Goal: Information Seeking & Learning: Check status

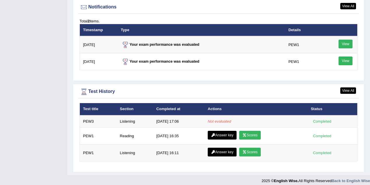
scroll to position [711, 0]
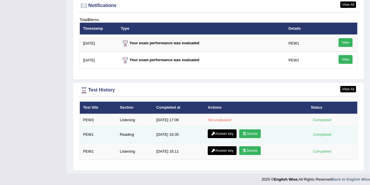
click at [175, 133] on td "[DATE] 16:35" at bounding box center [179, 134] width 52 height 17
click at [321, 132] on div "Completed" at bounding box center [322, 134] width 23 height 6
click at [259, 129] on link "Scores" at bounding box center [250, 133] width 22 height 9
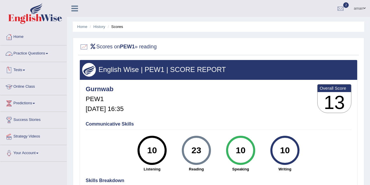
click at [31, 53] on link "Practice Questions" at bounding box center [33, 52] width 66 height 15
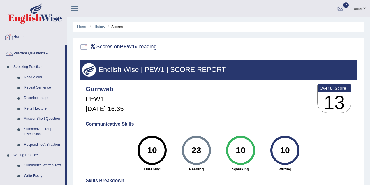
click at [22, 39] on link "Home" at bounding box center [33, 36] width 66 height 15
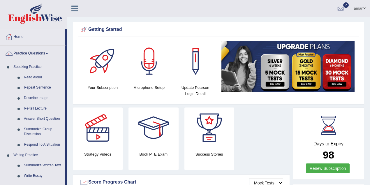
click at [26, 53] on link "Practice Questions" at bounding box center [32, 52] width 65 height 15
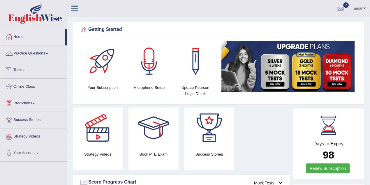
click at [23, 70] on link "Tests" at bounding box center [33, 69] width 66 height 15
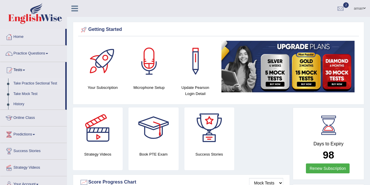
click at [46, 83] on link "Take Practice Sectional Test" at bounding box center [38, 83] width 54 height 10
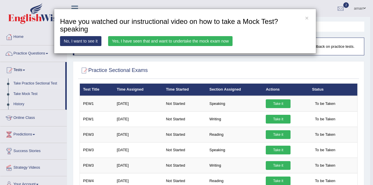
click at [15, 36] on div "× Have you watched our instructional video on how to take a Mock Test?speaking …" at bounding box center [185, 31] width 370 height 45
click at [90, 42] on link "No, I want to see it" at bounding box center [80, 41] width 41 height 10
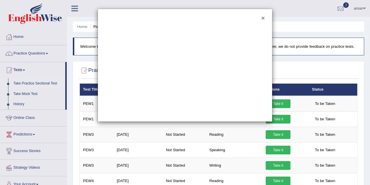
click at [264, 18] on button "×" at bounding box center [262, 18] width 3 height 6
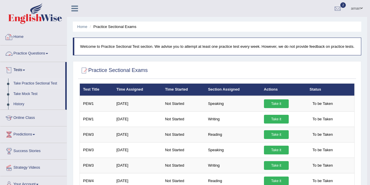
click at [26, 38] on link "Home" at bounding box center [33, 36] width 66 height 15
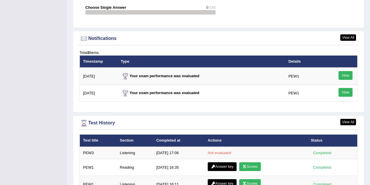
scroll to position [711, 0]
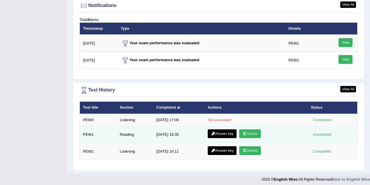
click at [224, 129] on link "Answer key" at bounding box center [222, 133] width 29 height 9
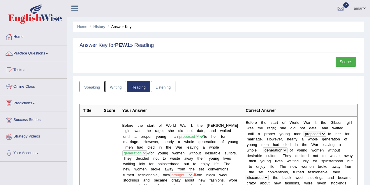
click at [21, 35] on link "Home" at bounding box center [33, 36] width 66 height 15
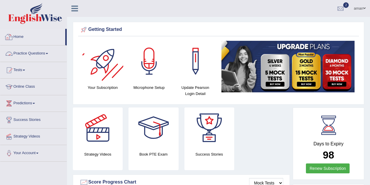
click at [30, 38] on link "Home" at bounding box center [32, 36] width 65 height 15
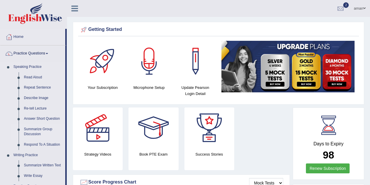
click at [46, 129] on link "Summarize Group Discussion" at bounding box center [43, 131] width 44 height 15
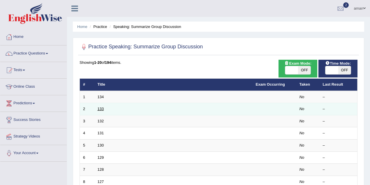
click at [98, 108] on link "133" at bounding box center [101, 109] width 6 height 4
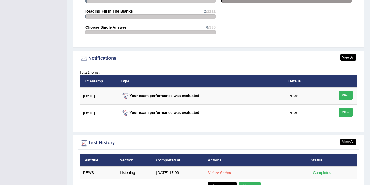
scroll to position [699, 0]
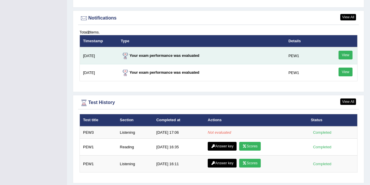
click at [176, 56] on td "Your exam performance was evaluated" at bounding box center [201, 55] width 167 height 17
click at [343, 54] on link "View" at bounding box center [345, 55] width 14 height 9
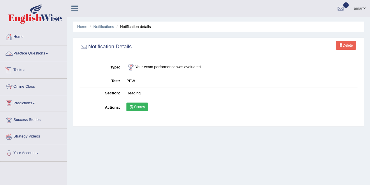
click at [40, 54] on link "Practice Questions" at bounding box center [33, 52] width 66 height 15
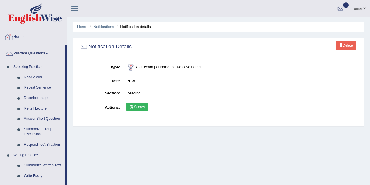
click at [20, 41] on link "Home" at bounding box center [33, 36] width 66 height 15
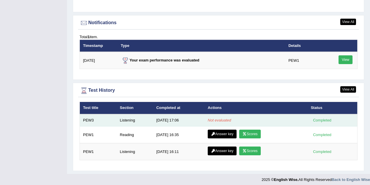
scroll to position [695, 0]
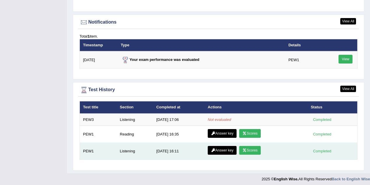
click at [248, 149] on link "Scores" at bounding box center [250, 150] width 22 height 9
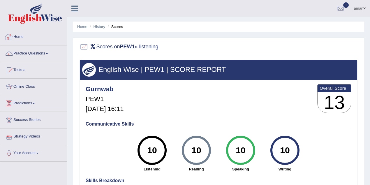
click at [22, 35] on link "Home" at bounding box center [33, 36] width 66 height 15
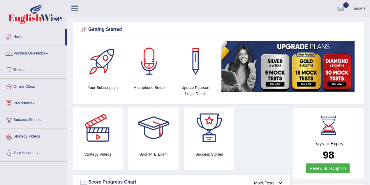
click at [24, 37] on link "Home" at bounding box center [32, 36] width 65 height 15
click at [21, 36] on link "Home" at bounding box center [32, 36] width 65 height 15
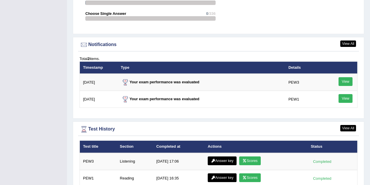
scroll to position [679, 0]
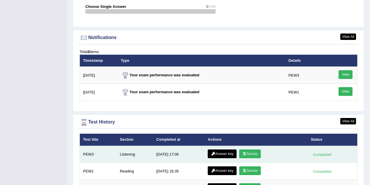
click at [245, 152] on icon at bounding box center [244, 153] width 4 height 3
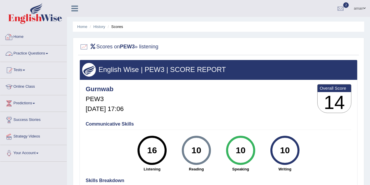
click at [23, 34] on link "Home" at bounding box center [33, 36] width 66 height 15
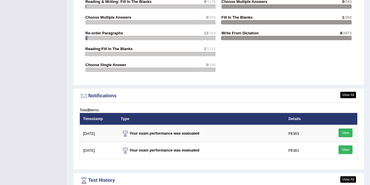
scroll to position [716, 0]
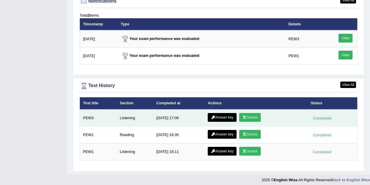
click at [220, 113] on link "Answer key" at bounding box center [222, 117] width 29 height 9
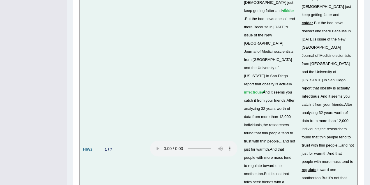
scroll to position [1653, 0]
